Goal: Task Accomplishment & Management: Use online tool/utility

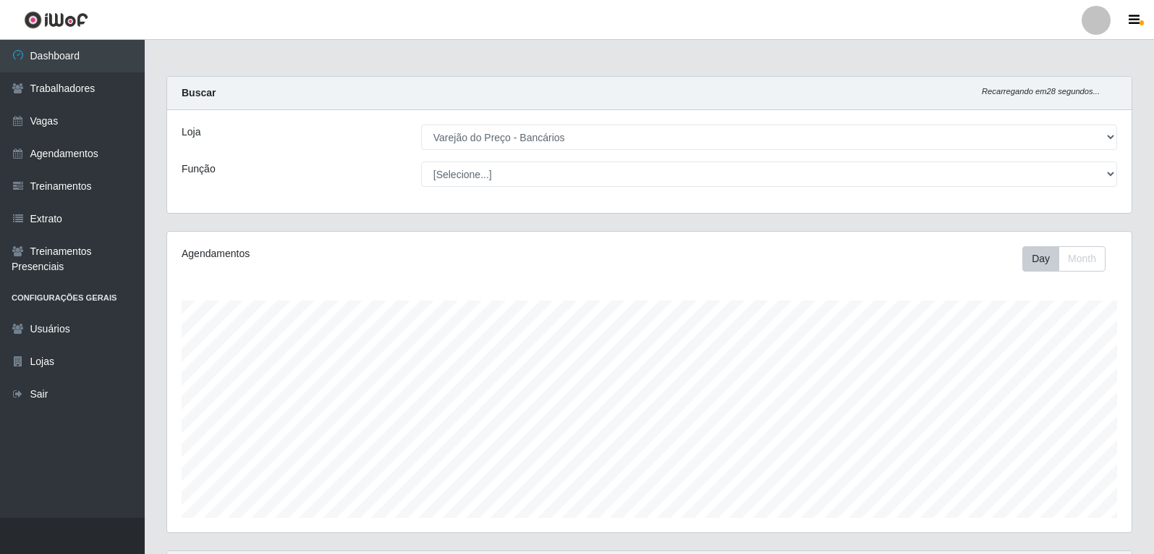
select select "157"
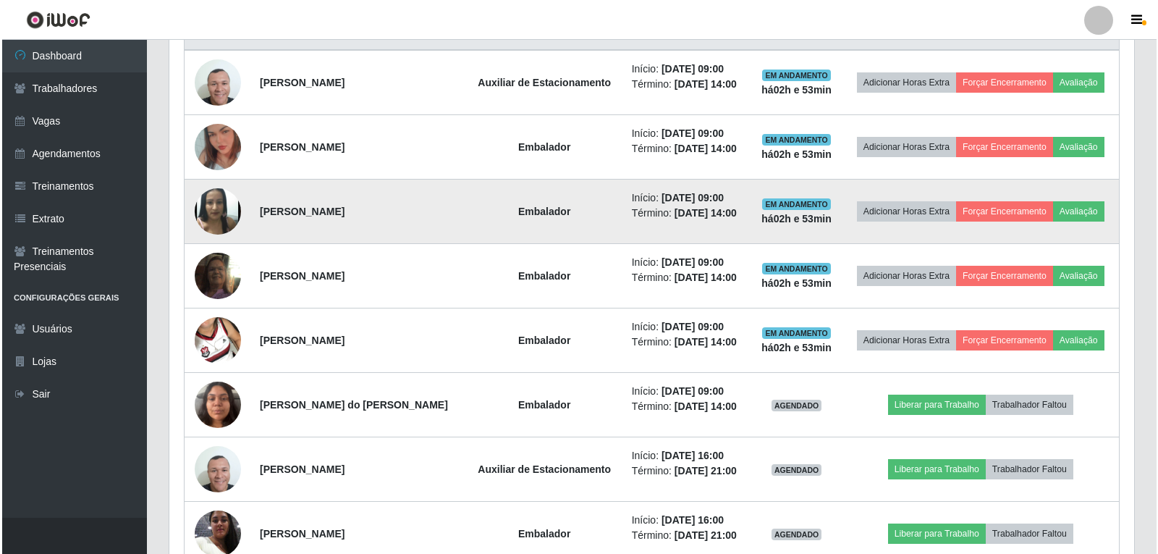
scroll to position [300, 964]
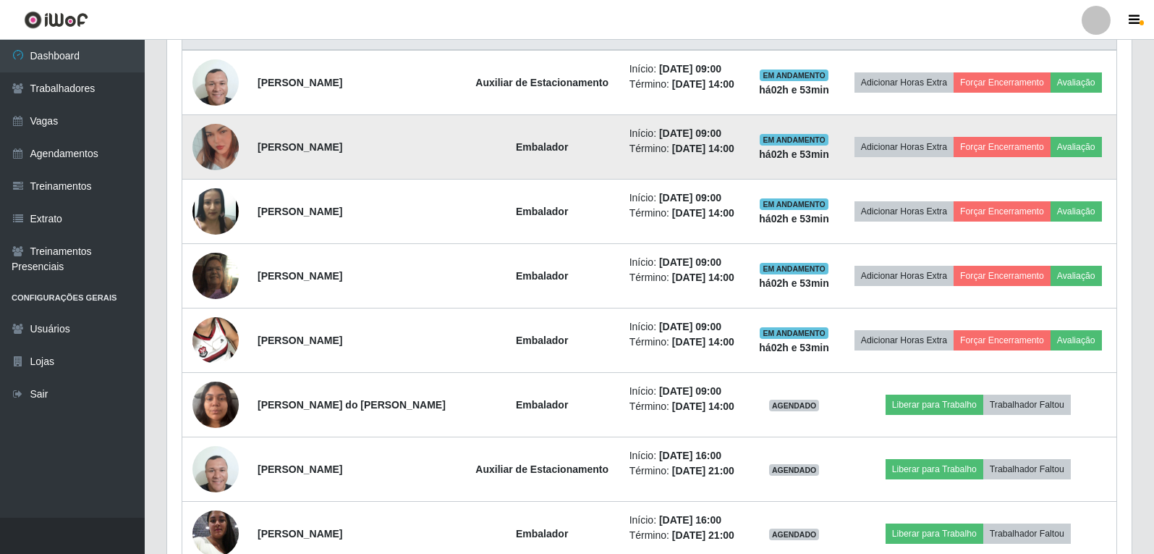
click at [208, 153] on img at bounding box center [215, 147] width 46 height 82
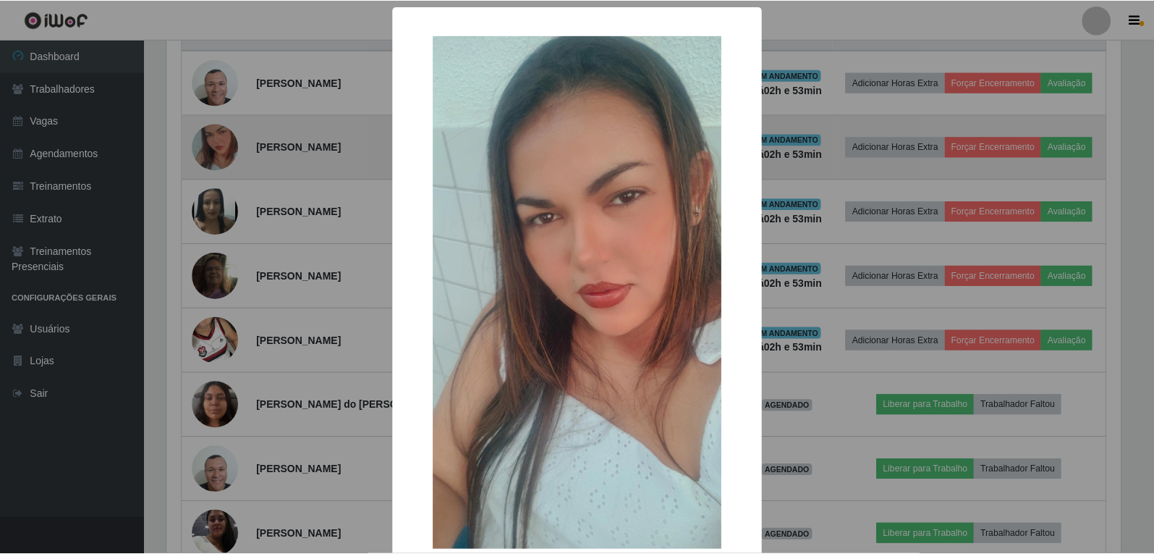
scroll to position [300, 957]
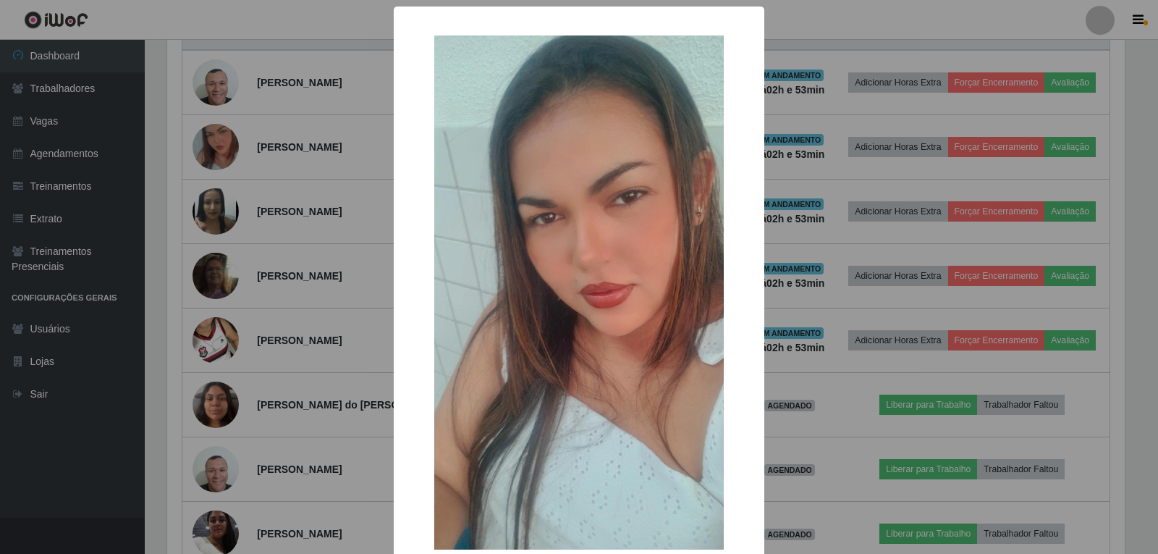
click at [266, 129] on div "× OK Cancel" at bounding box center [579, 277] width 1158 height 554
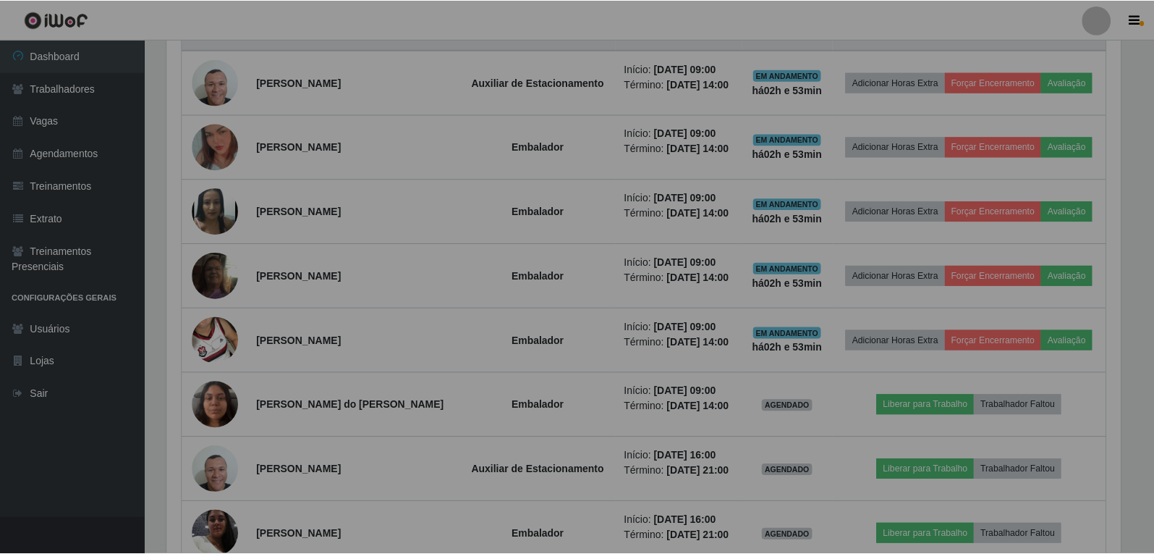
scroll to position [300, 964]
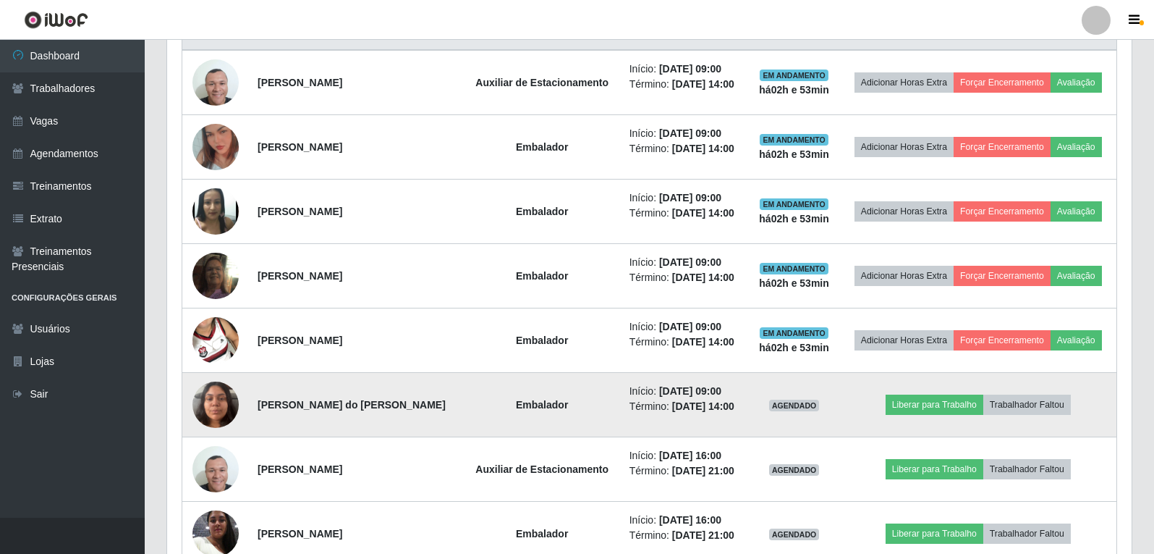
click at [213, 404] on img at bounding box center [215, 404] width 46 height 62
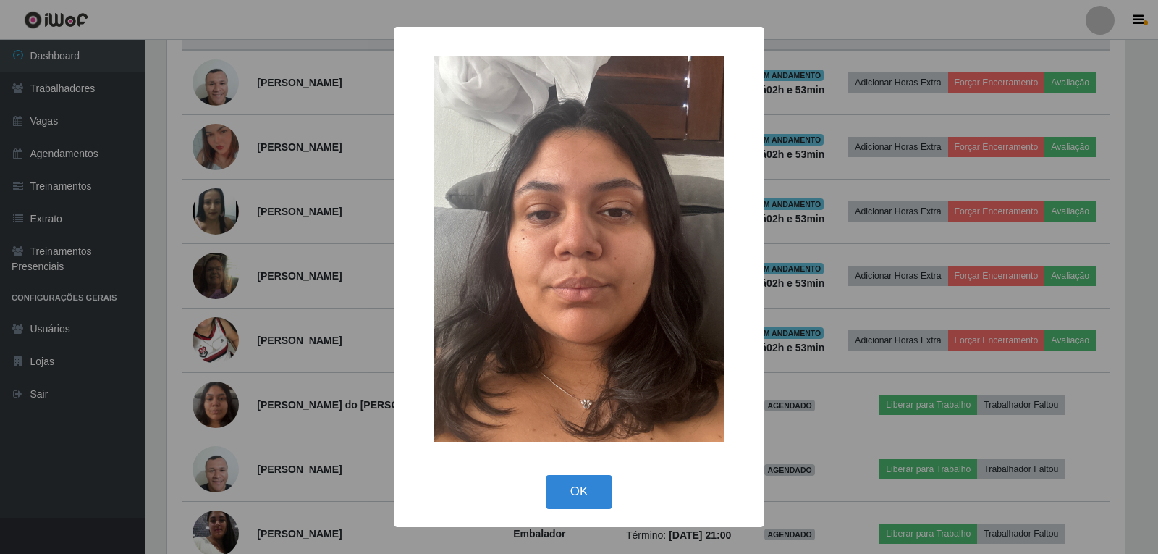
click at [218, 396] on div "× OK Cancel" at bounding box center [579, 277] width 1158 height 554
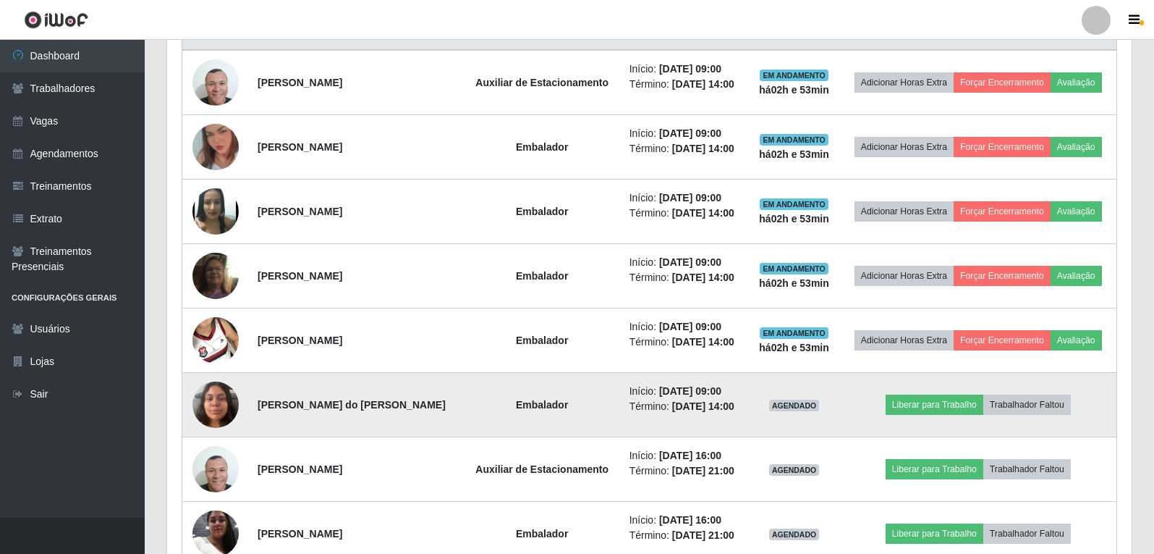
scroll to position [300, 964]
click at [1041, 410] on button "Trabalhador Faltou" at bounding box center [1027, 404] width 88 height 20
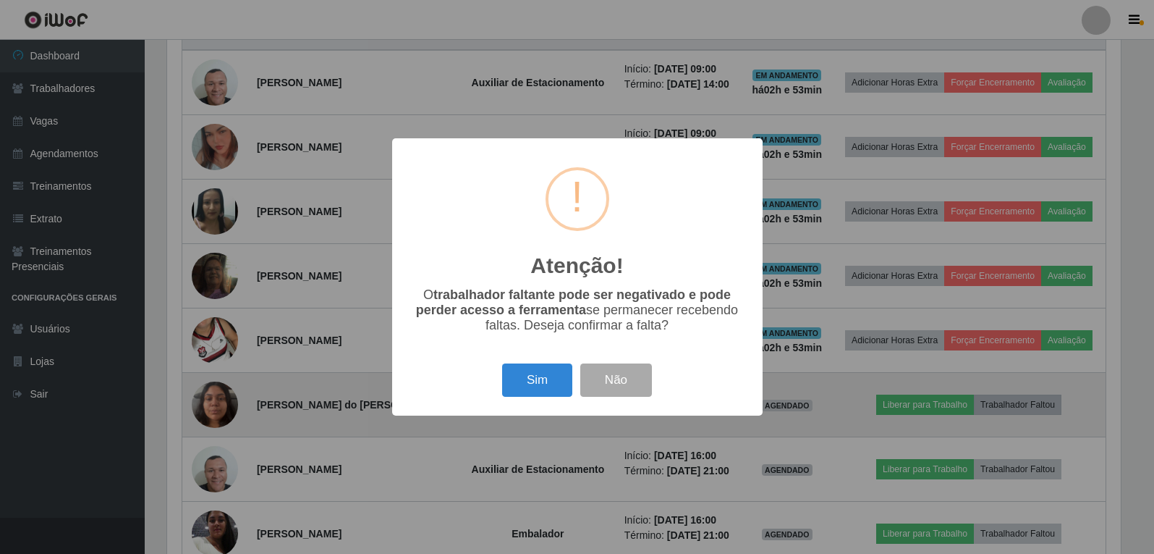
scroll to position [300, 957]
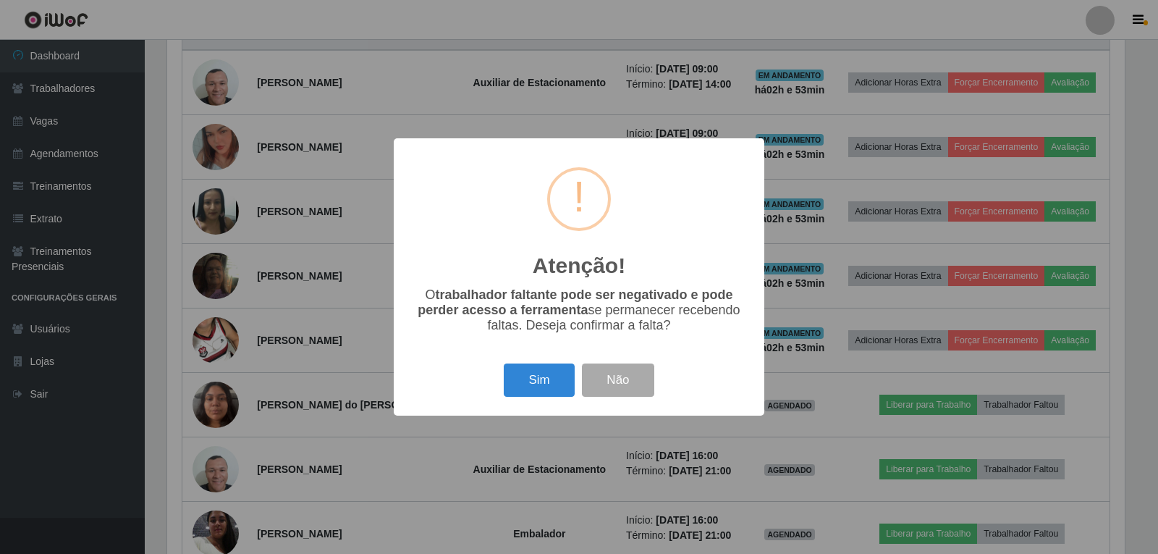
click at [567, 493] on div "Atenção! × O trabalhador faltante pode ser negativado e pode perder acesso a fe…" at bounding box center [579, 277] width 1158 height 554
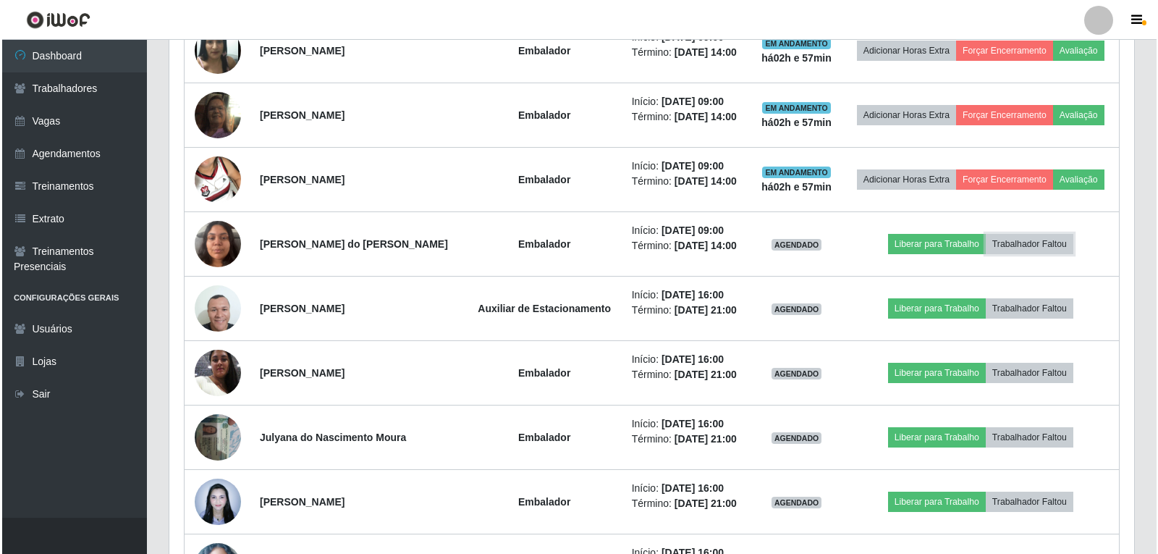
scroll to position [770, 0]
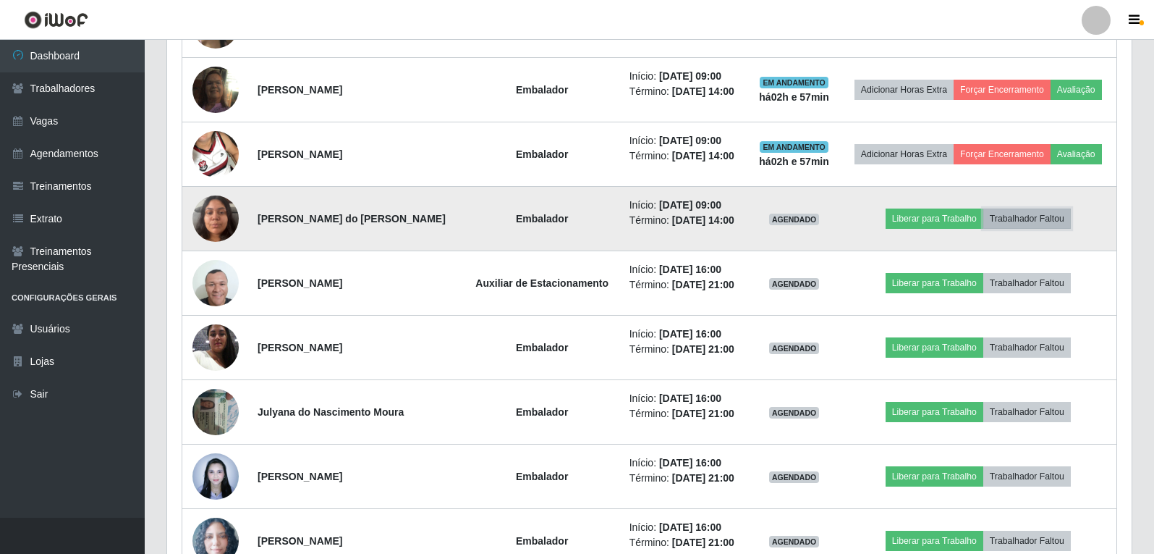
click at [1002, 214] on button "Trabalhador Faltou" at bounding box center [1027, 218] width 88 height 20
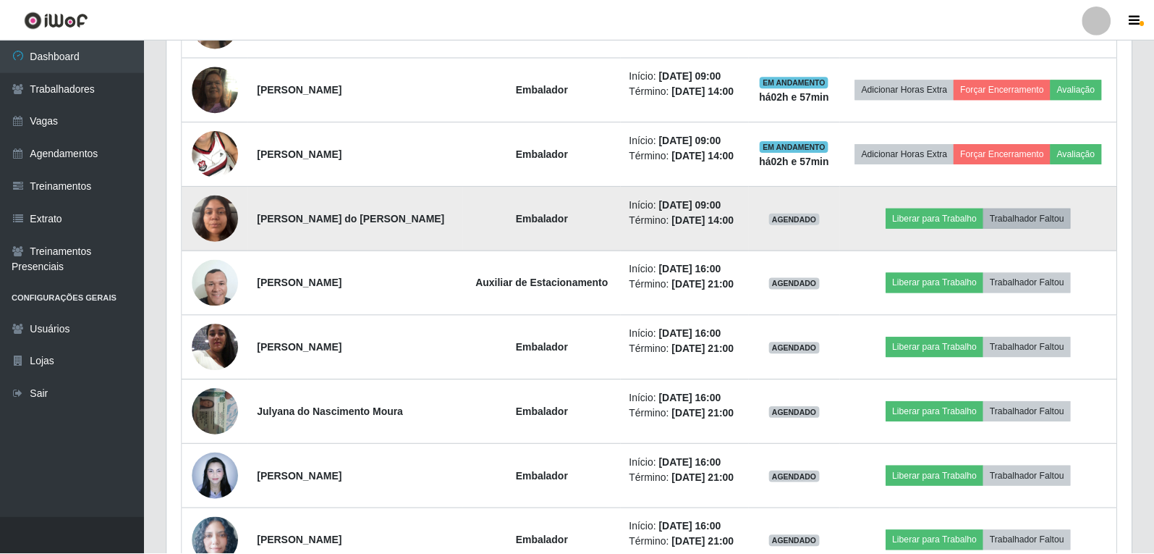
scroll to position [300, 957]
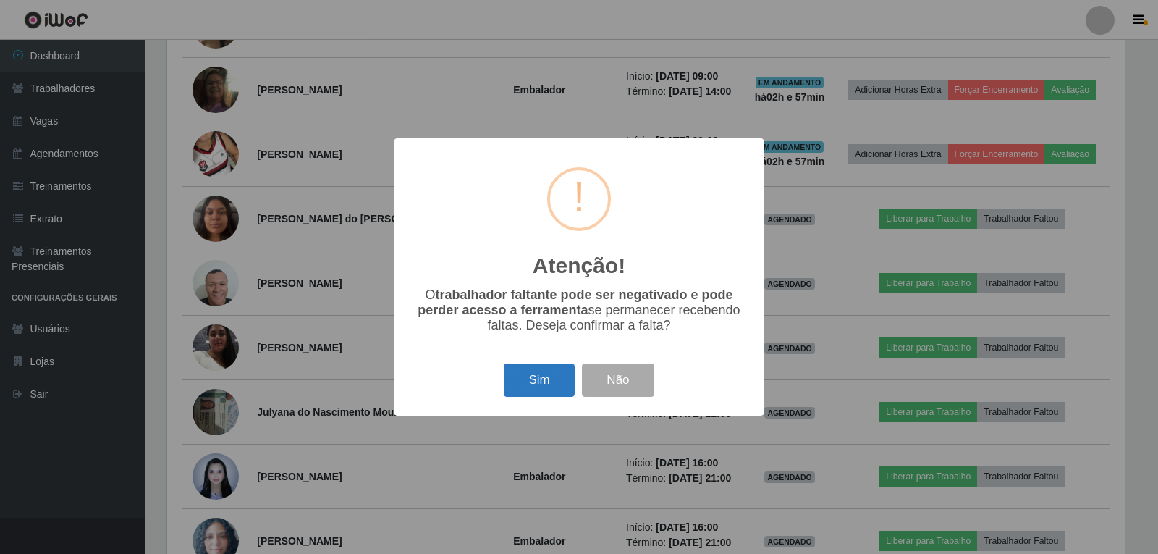
click at [545, 381] on button "Sim" at bounding box center [539, 380] width 70 height 34
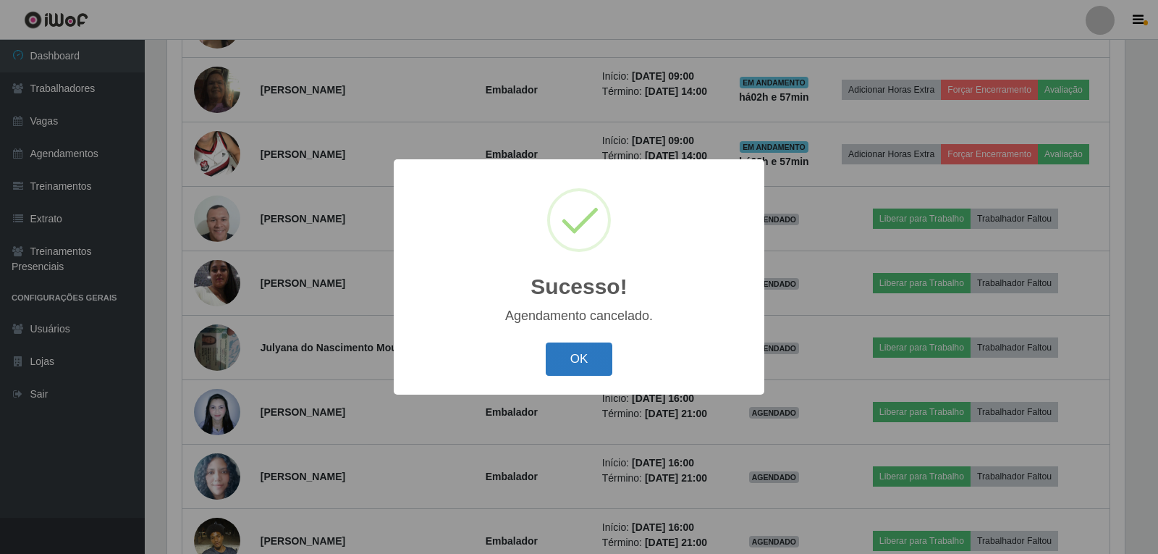
click at [584, 347] on button "OK" at bounding box center [579, 359] width 67 height 34
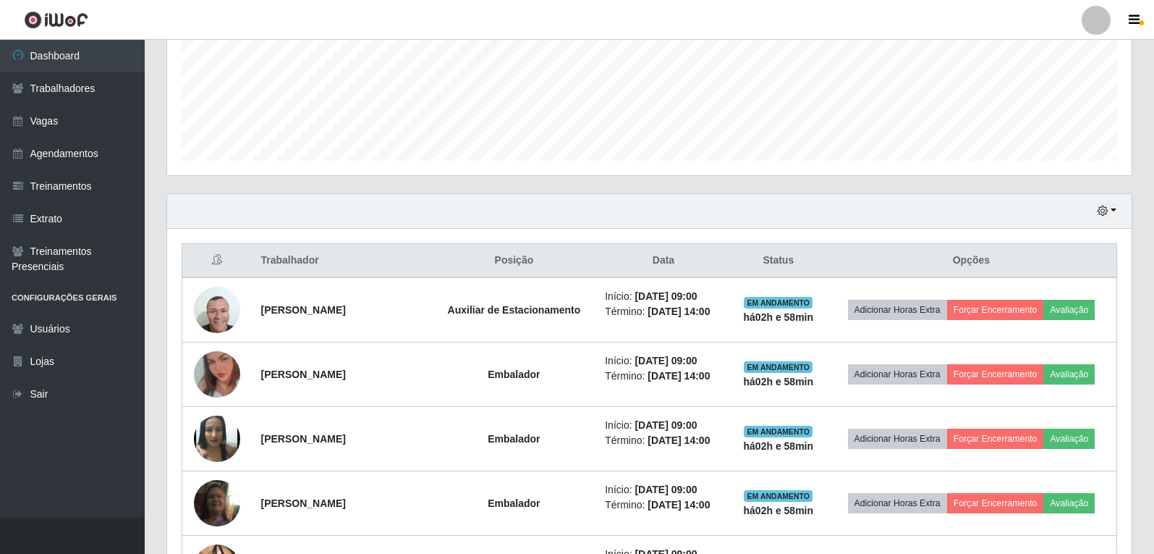
scroll to position [336, 0]
